Goal: Transaction & Acquisition: Purchase product/service

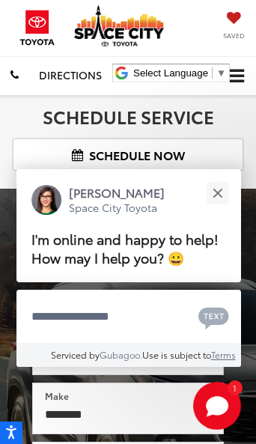
click at [222, 181] on button "Close" at bounding box center [217, 193] width 32 height 32
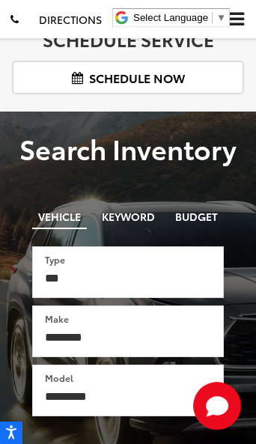
scroll to position [88, 0]
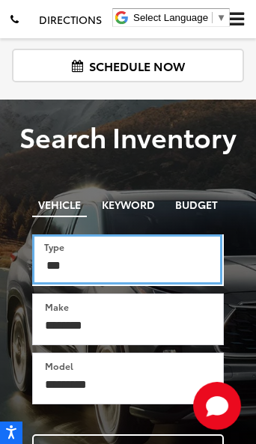
click at [91, 266] on select "*** *** **** *********" at bounding box center [127, 259] width 190 height 50
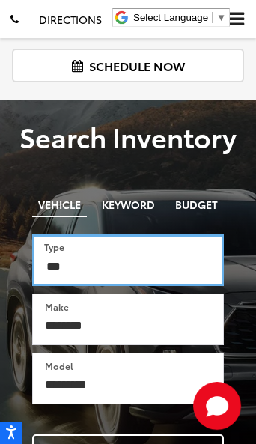
select select "******"
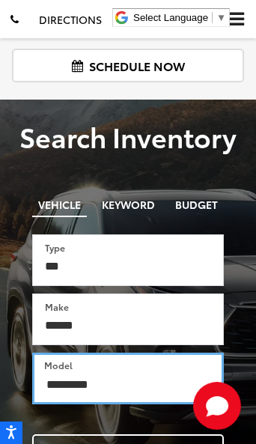
click at [137, 384] on select "**********" at bounding box center [128, 378] width 192 height 52
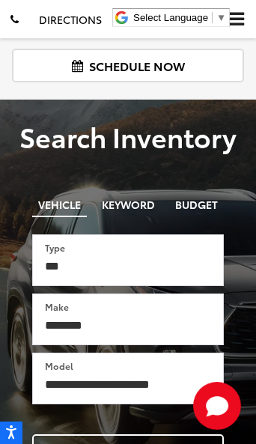
click at [132, 444] on button "Search" at bounding box center [128, 450] width 192 height 32
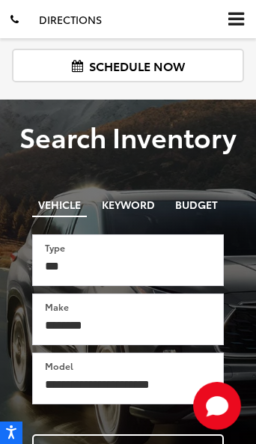
scroll to position [107, 0]
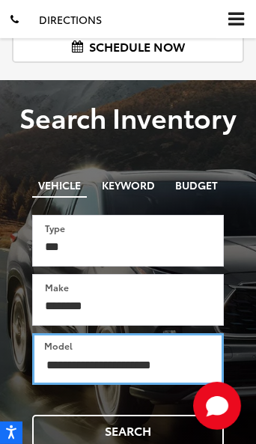
click at [159, 361] on select "**********" at bounding box center [128, 359] width 192 height 52
click at [155, 358] on select "**********" at bounding box center [128, 359] width 192 height 52
select select "**********"
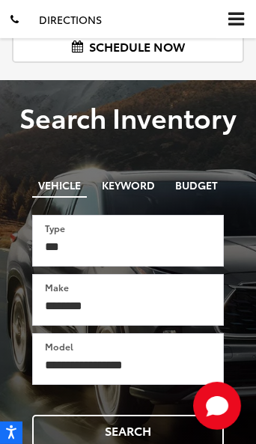
click at [132, 430] on button "Search" at bounding box center [128, 431] width 192 height 32
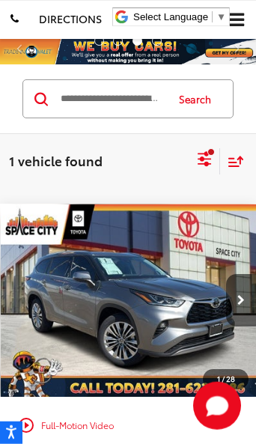
scroll to position [60, 0]
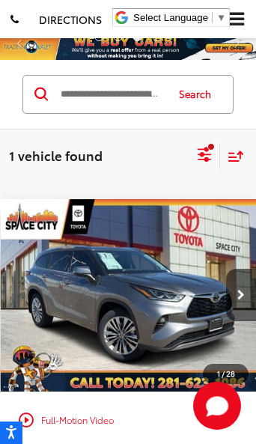
click at [244, 293] on icon "Next image" at bounding box center [240, 295] width 7 height 10
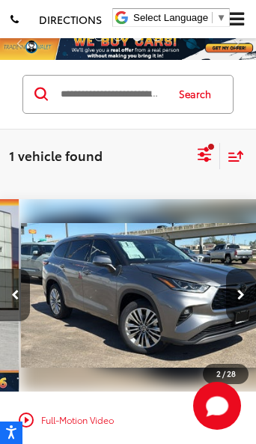
scroll to position [0, 258]
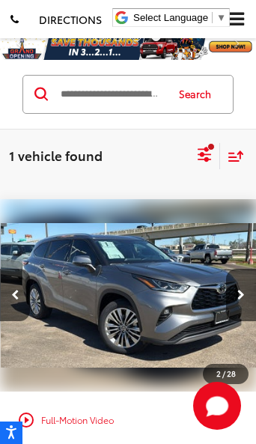
click at [247, 299] on button "Next image" at bounding box center [241, 295] width 30 height 52
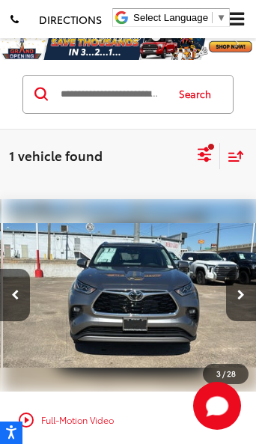
scroll to position [0, 516]
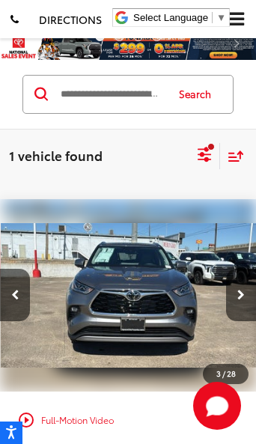
click at [240, 299] on icon "Next image" at bounding box center [240, 295] width 7 height 10
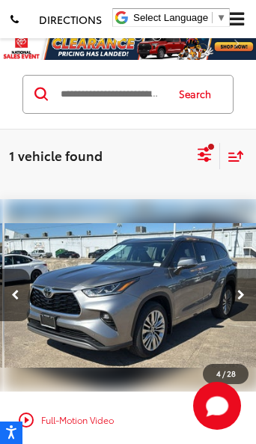
scroll to position [0, 775]
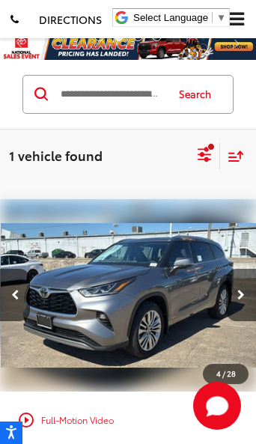
click at [248, 294] on button "Next image" at bounding box center [241, 295] width 30 height 52
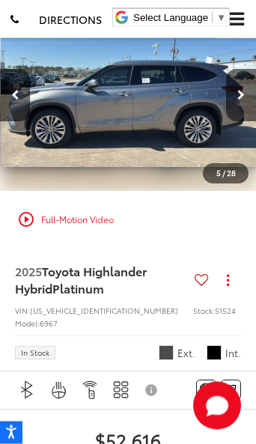
scroll to position [153, 0]
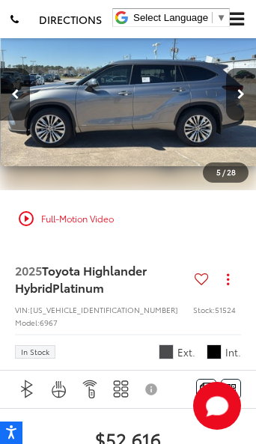
click at [245, 96] on button "Next image" at bounding box center [241, 94] width 30 height 52
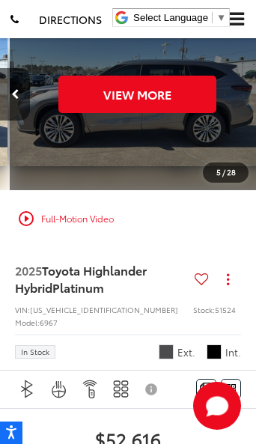
scroll to position [0, 1291]
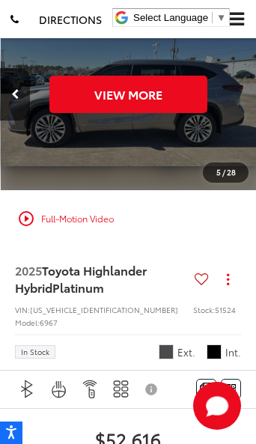
click at [22, 98] on button "Previous image" at bounding box center [15, 94] width 30 height 52
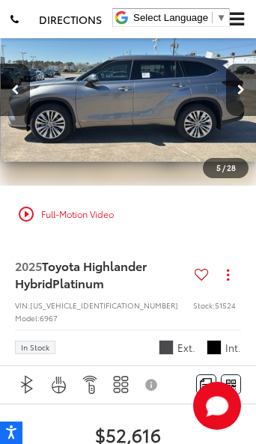
scroll to position [159, 0]
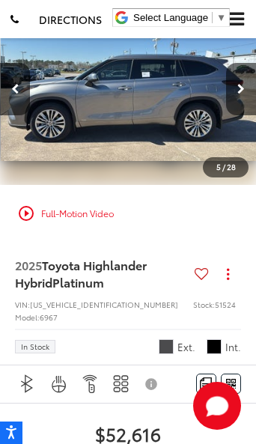
click at [245, 89] on button "Next image" at bounding box center [241, 89] width 30 height 52
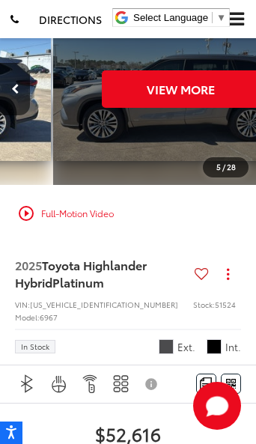
scroll to position [0, 1291]
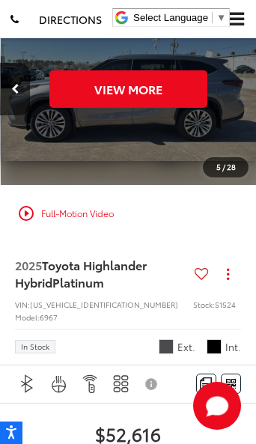
click at [138, 91] on button "View More" at bounding box center [128, 88] width 158 height 37
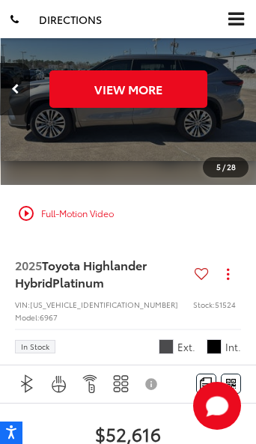
scroll to position [0, 0]
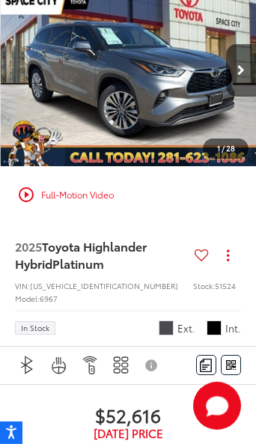
scroll to position [179, 0]
click at [250, 70] on button "Next image" at bounding box center [241, 70] width 30 height 52
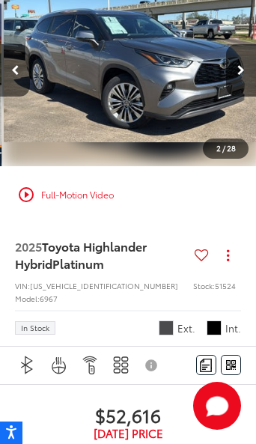
scroll to position [0, 258]
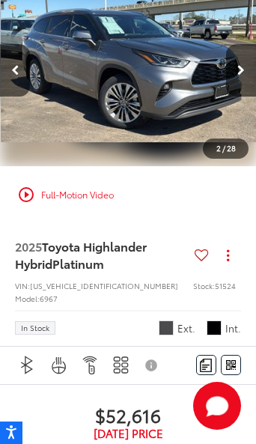
click at [253, 67] on button "Next image" at bounding box center [241, 70] width 30 height 52
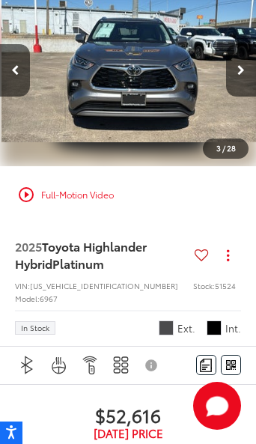
scroll to position [0, 516]
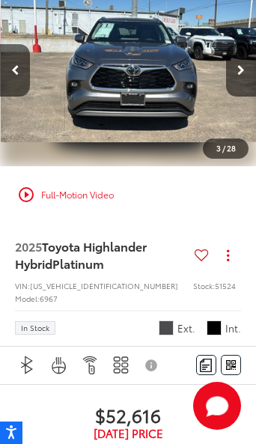
click at [246, 70] on button "Next image" at bounding box center [241, 70] width 30 height 52
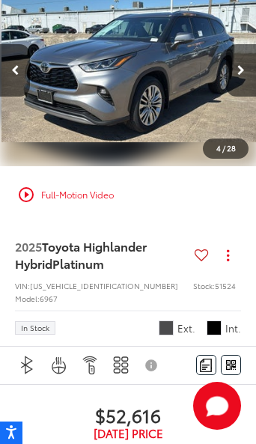
scroll to position [0, 775]
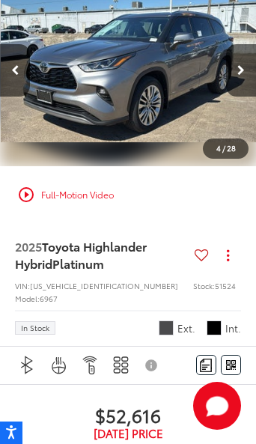
click at [245, 72] on button "Next image" at bounding box center [241, 70] width 30 height 52
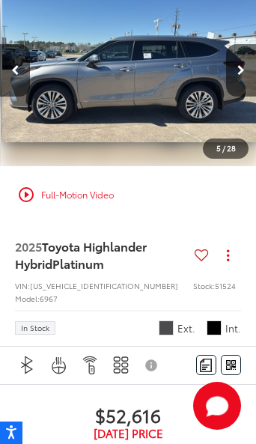
scroll to position [0, 1033]
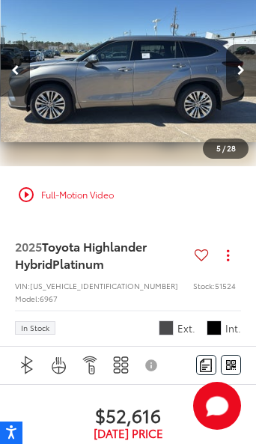
click at [249, 71] on button "Next image" at bounding box center [241, 70] width 30 height 52
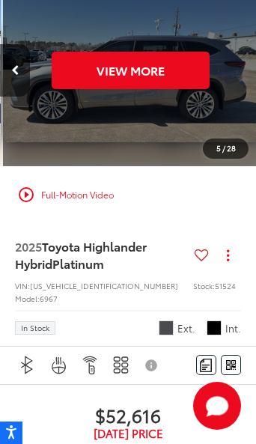
scroll to position [0, 1291]
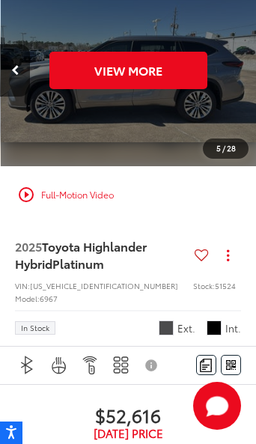
click at [25, 76] on button "Previous image" at bounding box center [15, 70] width 30 height 52
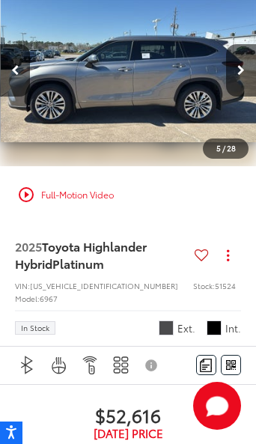
scroll to position [0, 1033]
click at [22, 67] on button "Previous image" at bounding box center [15, 70] width 30 height 52
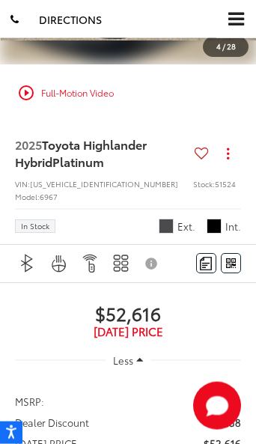
scroll to position [279, 0]
click at [28, 87] on div "play_circle_outline Full-Motion Video" at bounding box center [127, 92] width 233 height 27
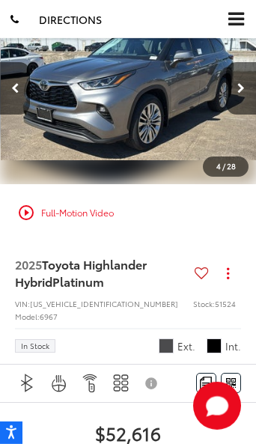
scroll to position [0, 0]
